Goal: Check status: Check status

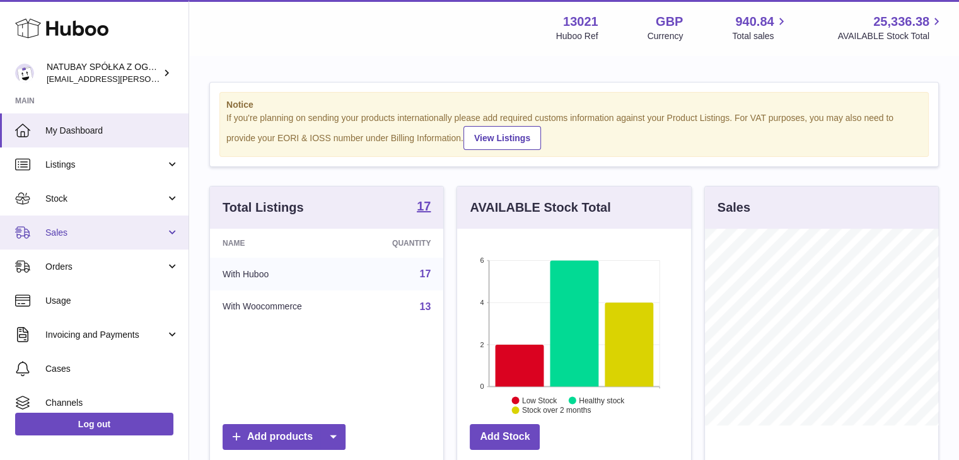
scroll to position [197, 234]
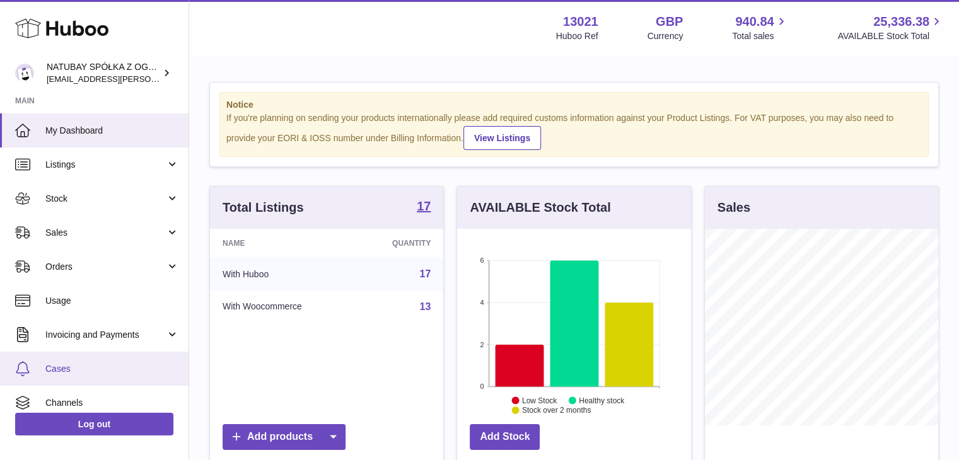
click at [95, 369] on span "Cases" at bounding box center [112, 369] width 134 height 12
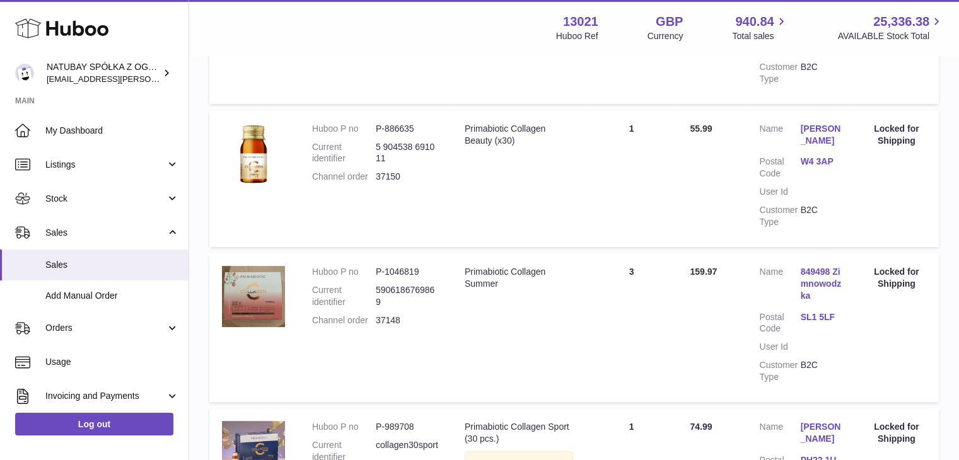
scroll to position [378, 0]
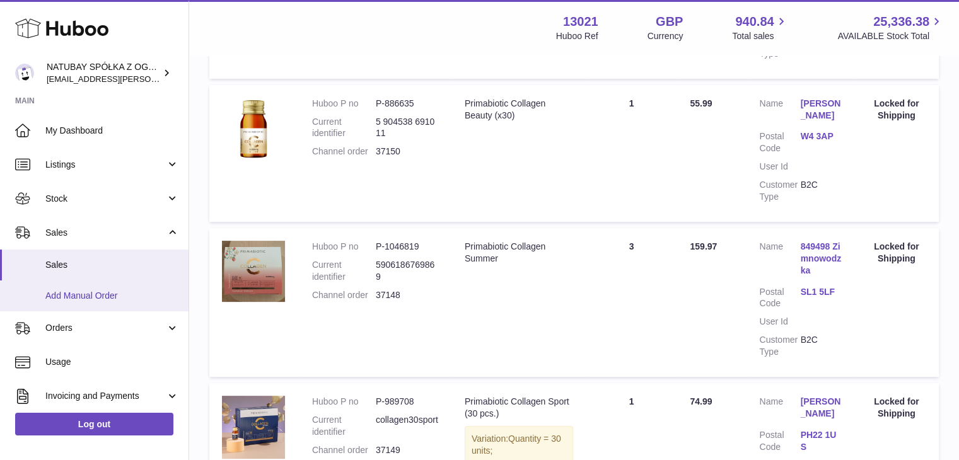
click at [93, 294] on span "Add Manual Order" at bounding box center [112, 296] width 134 height 12
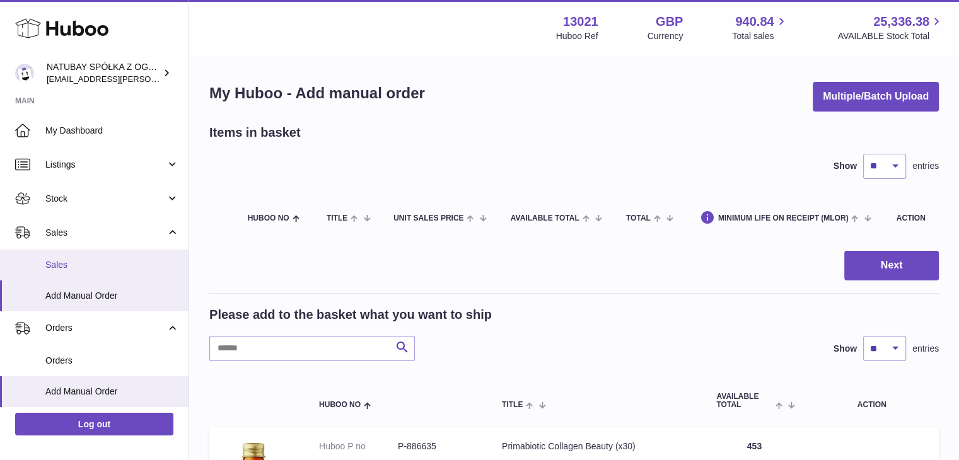
click at [87, 262] on span "Sales" at bounding box center [112, 265] width 134 height 12
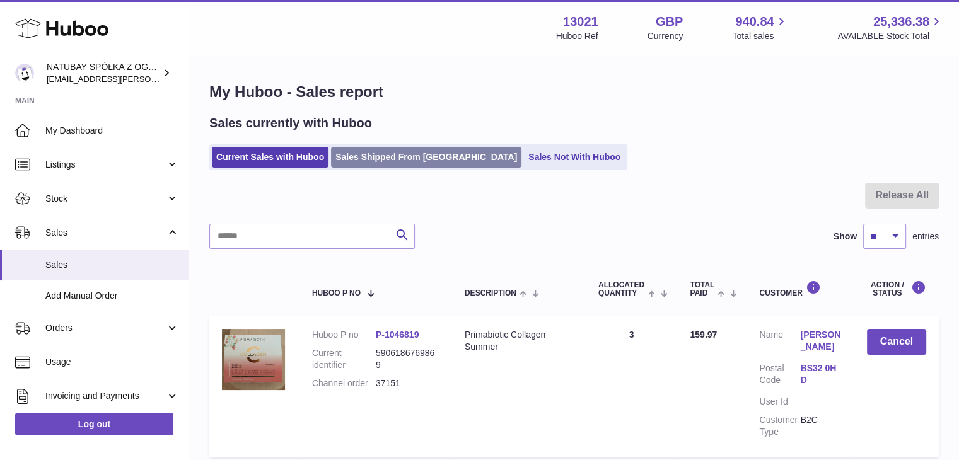
click at [388, 153] on link "Sales Shipped From [GEOGRAPHIC_DATA]" at bounding box center [426, 157] width 190 height 21
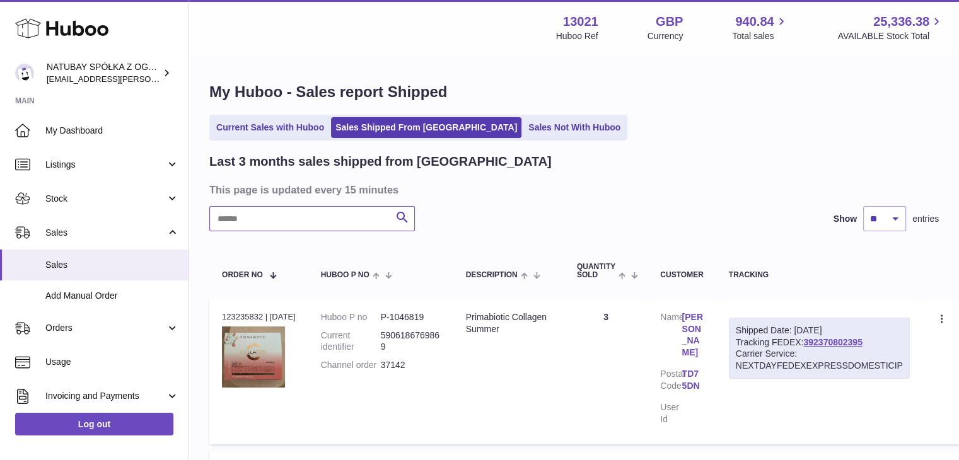
click at [305, 218] on input "text" at bounding box center [312, 218] width 206 height 25
type input "*"
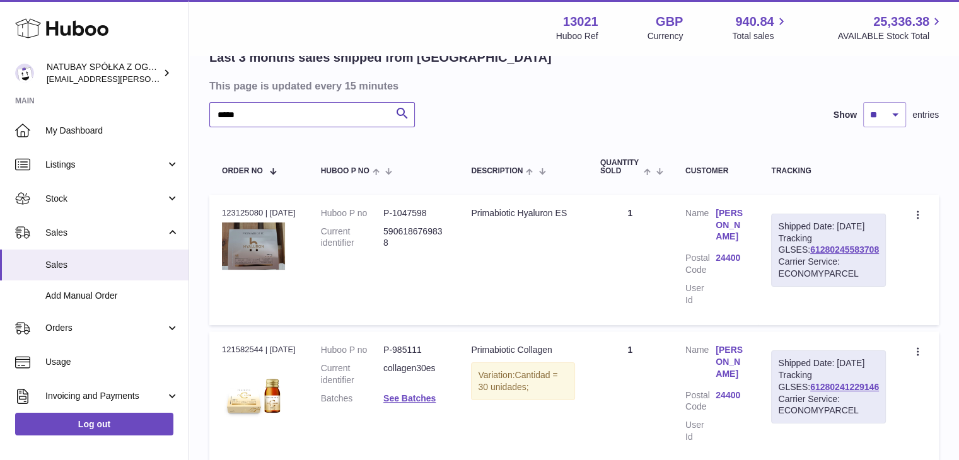
scroll to position [126, 0]
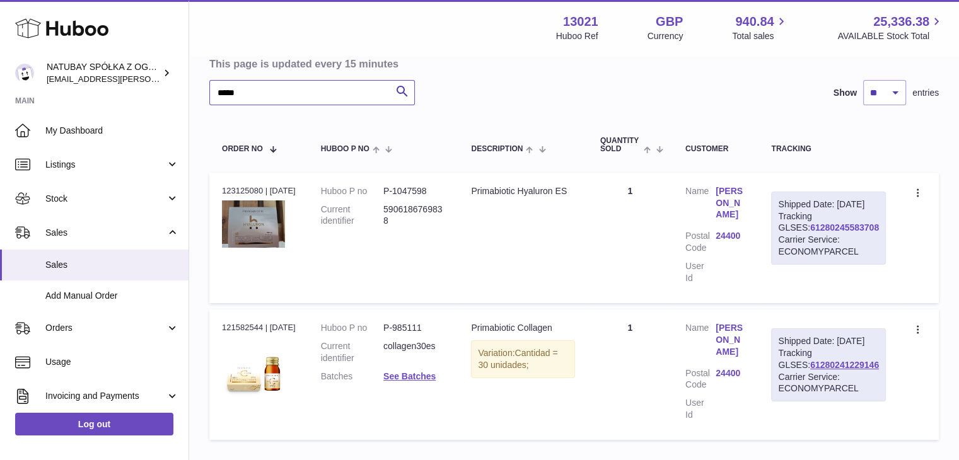
type input "*****"
click at [836, 233] on link "61280245583708" at bounding box center [844, 228] width 69 height 10
